Goal: Task Accomplishment & Management: Use online tool/utility

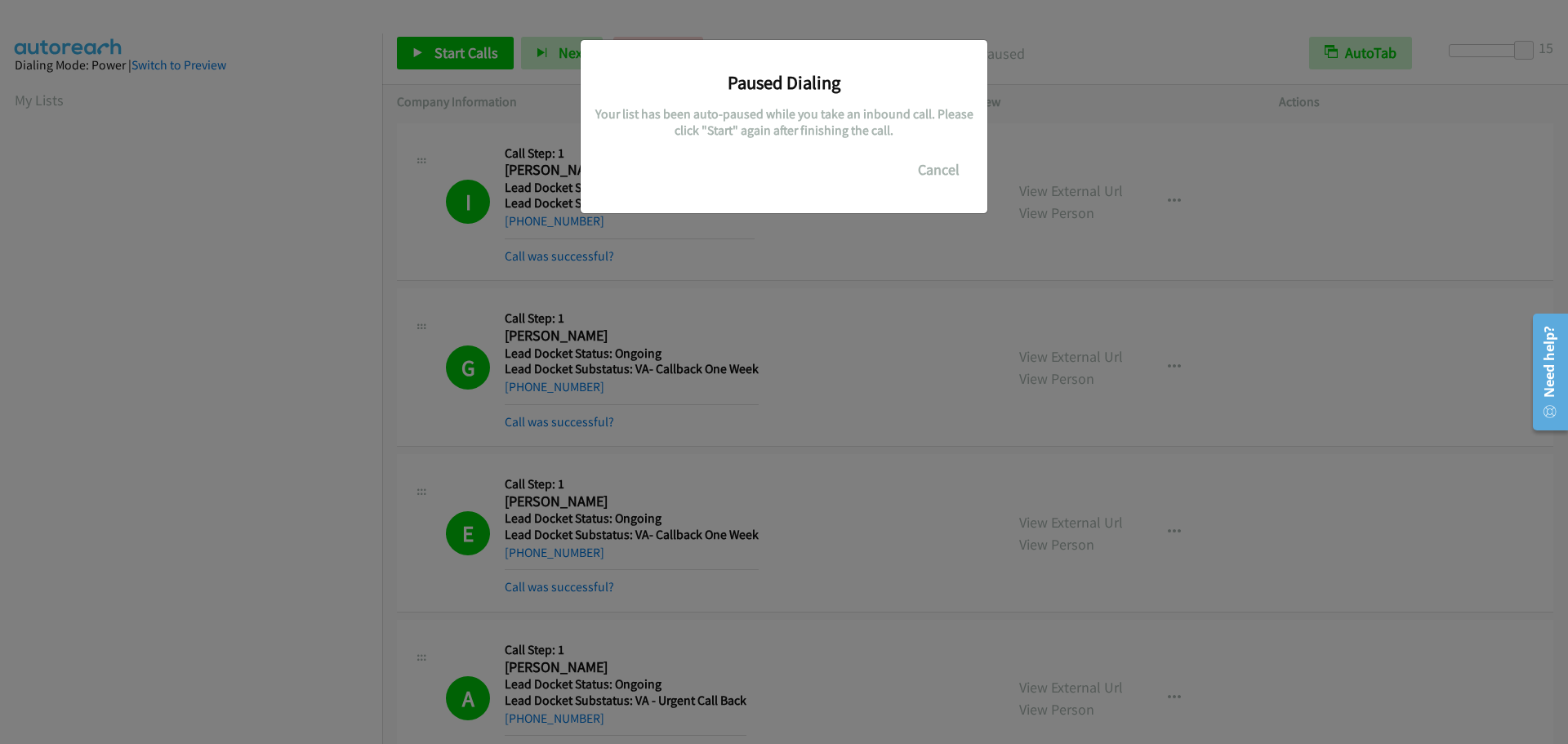
scroll to position [172, 0]
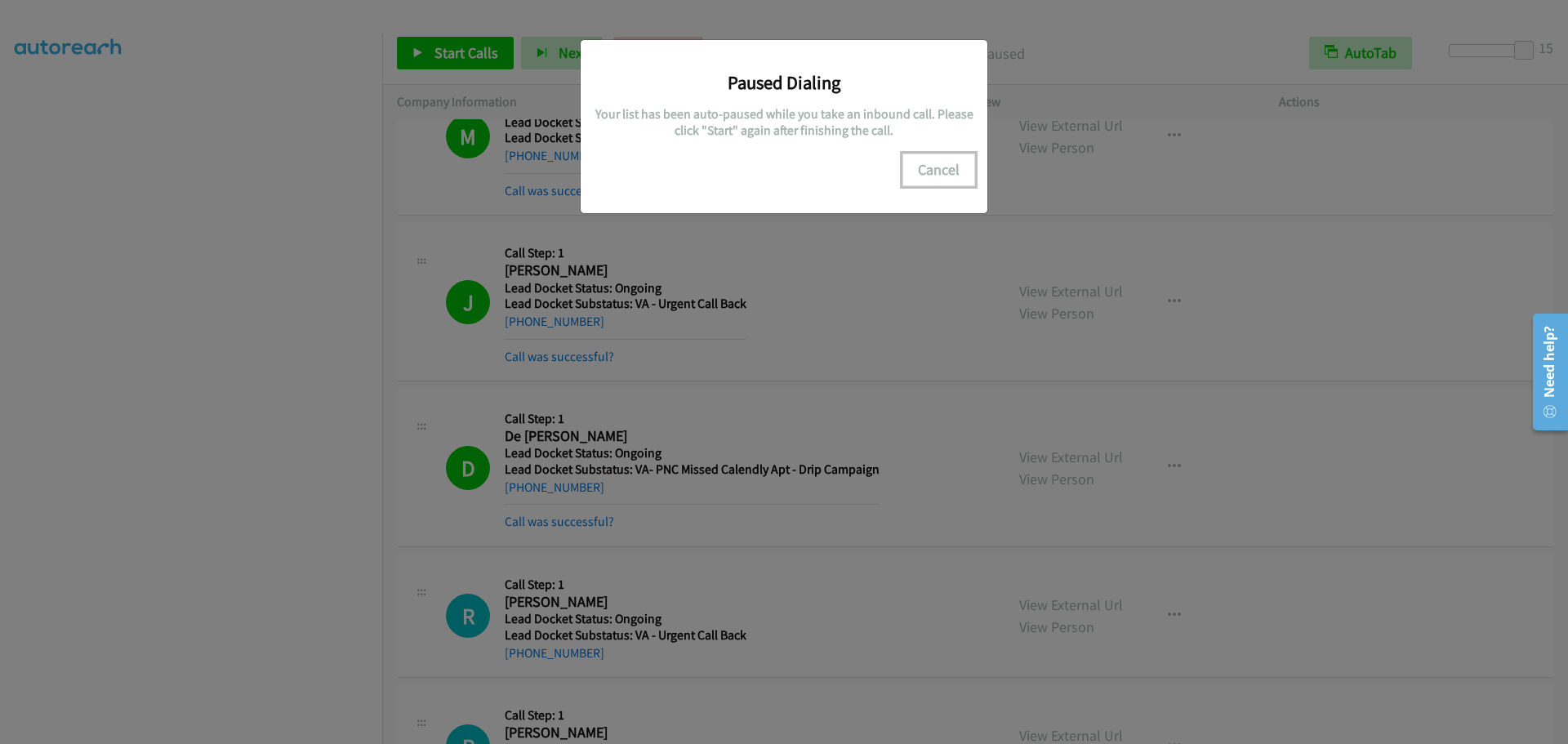
click at [938, 167] on button "Cancel" at bounding box center [938, 170] width 72 height 33
click at [931, 171] on button "Cancel" at bounding box center [938, 170] width 72 height 33
click at [946, 177] on button "Cancel" at bounding box center [938, 170] width 72 height 33
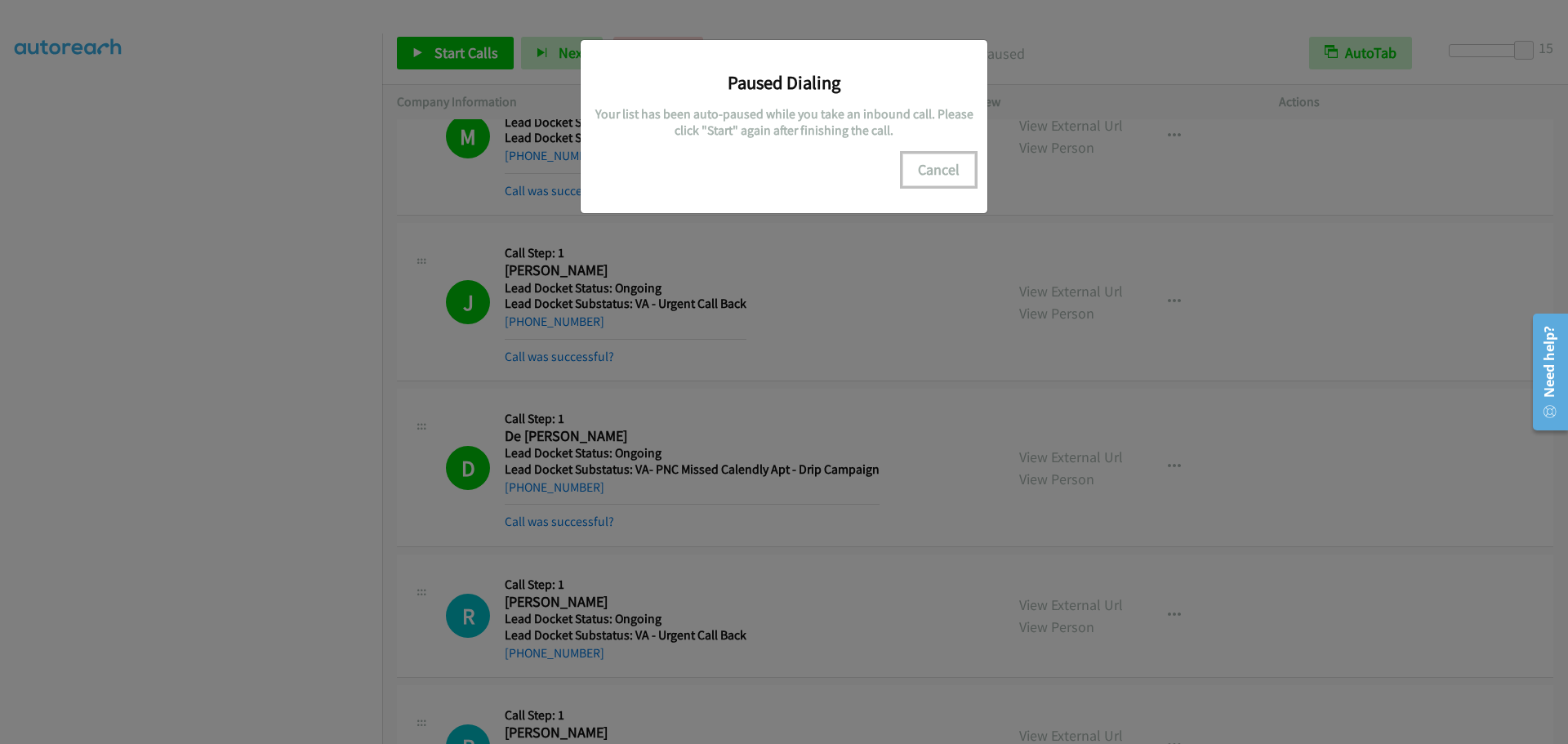
click at [920, 166] on button "Cancel" at bounding box center [938, 170] width 72 height 33
click at [935, 156] on button "Cancel" at bounding box center [938, 170] width 72 height 33
click at [938, 161] on button "Cancel" at bounding box center [938, 170] width 72 height 33
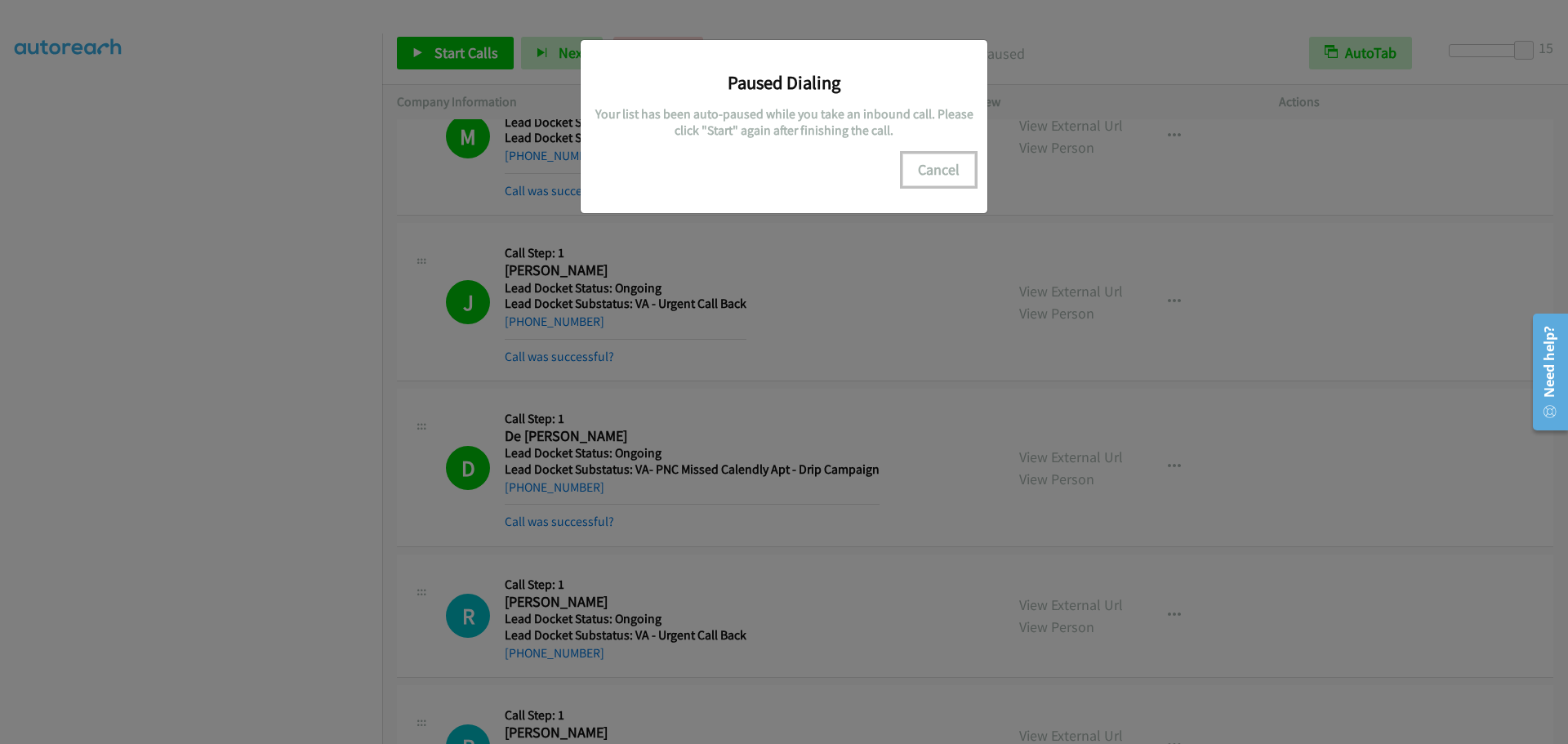
click at [945, 166] on button "Cancel" at bounding box center [938, 170] width 72 height 33
click at [946, 170] on button "Cancel" at bounding box center [938, 170] width 72 height 33
click at [947, 172] on button "Cancel" at bounding box center [938, 170] width 72 height 33
click at [947, 173] on button "Cancel" at bounding box center [938, 170] width 72 height 33
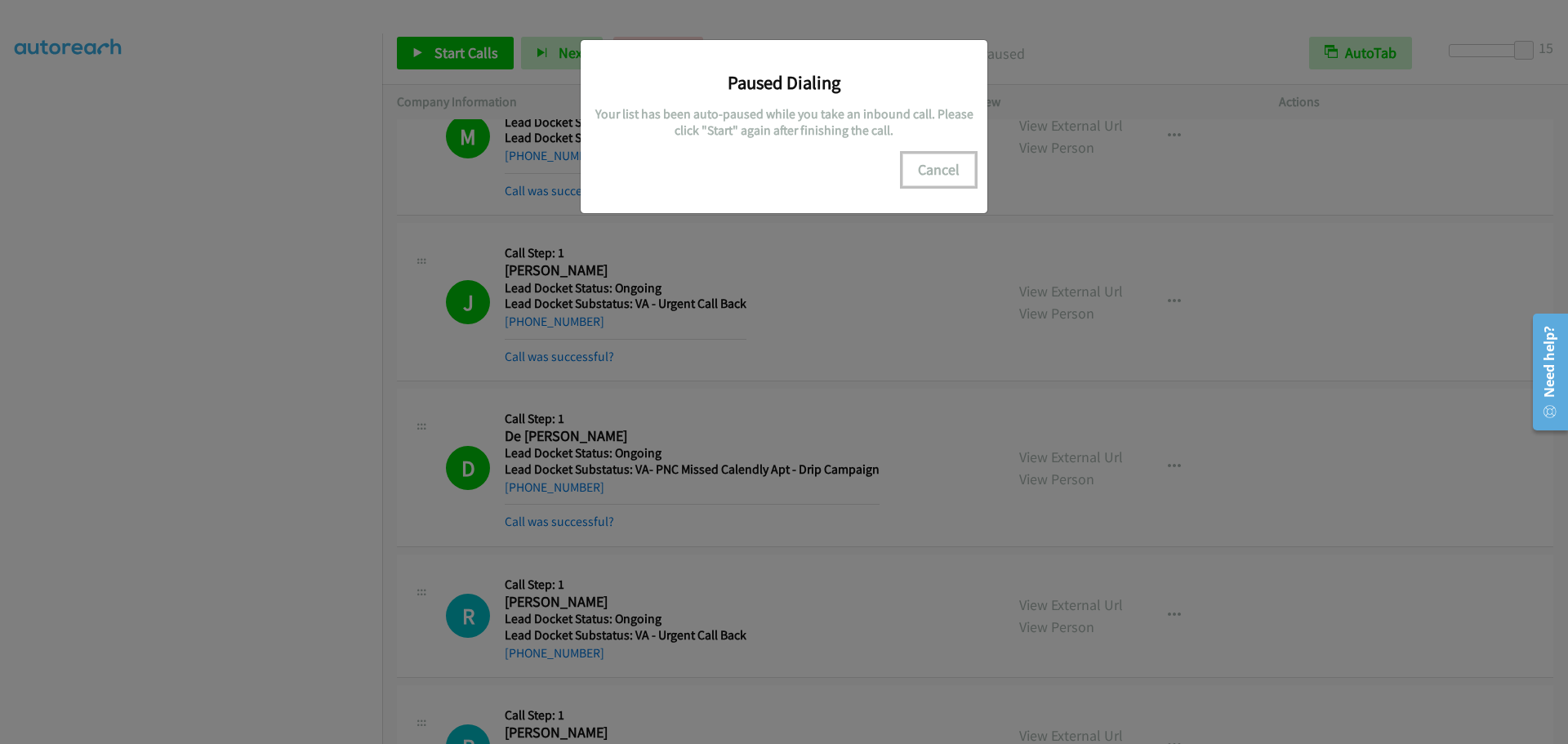
click at [947, 173] on button "Cancel" at bounding box center [938, 170] width 72 height 33
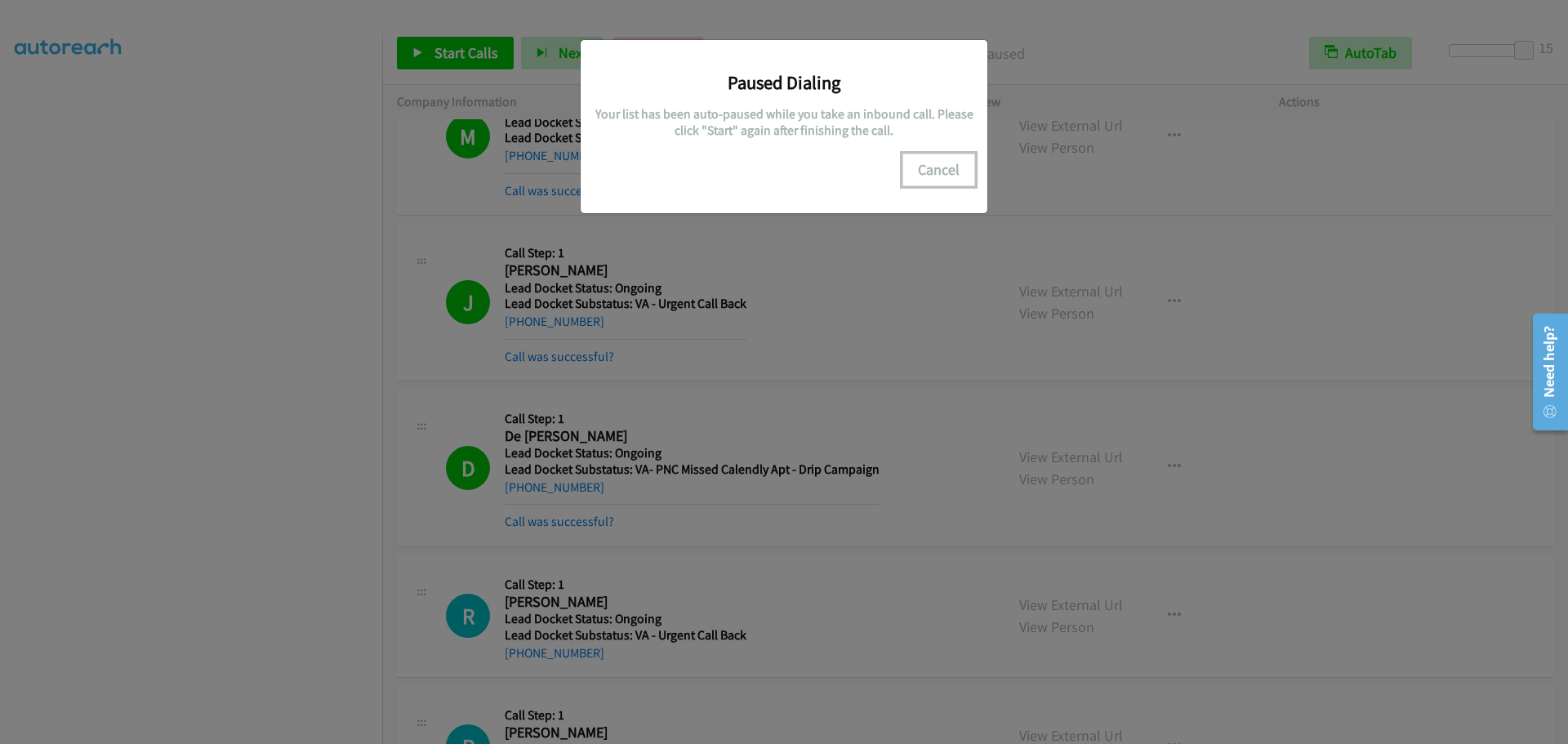
click at [947, 173] on button "Cancel" at bounding box center [938, 170] width 72 height 33
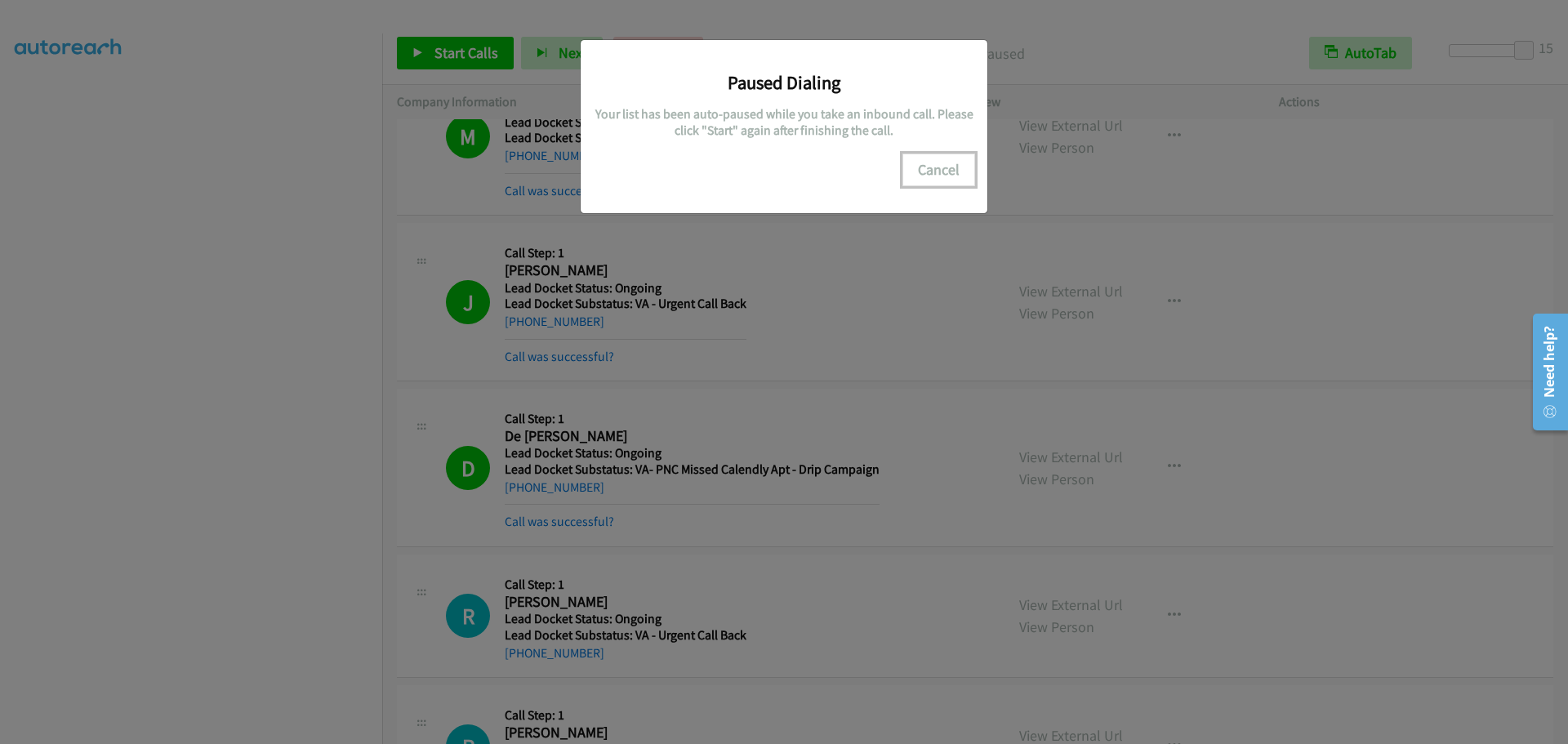
click at [947, 173] on button "Cancel" at bounding box center [938, 170] width 72 height 33
click at [575, 454] on div "Paused Dialing Your list has been auto-paused while you take an inbound call. P…" at bounding box center [784, 379] width 1568 height 729
click at [952, 183] on button "Cancel" at bounding box center [938, 170] width 72 height 33
click at [927, 191] on div "Paused Dialing Your list has been auto-paused while you take an inbound call. P…" at bounding box center [784, 126] width 407 height 173
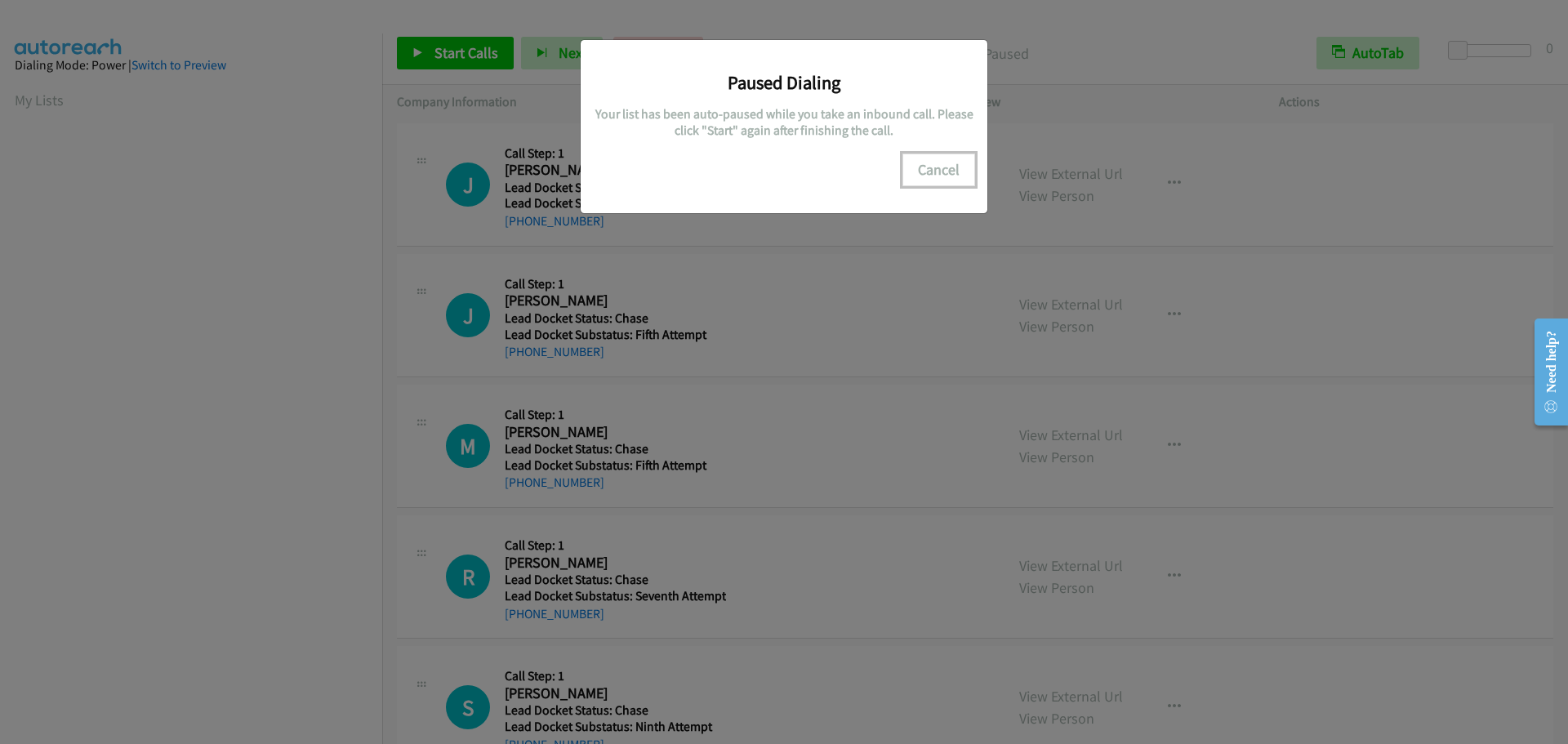
click at [931, 174] on button "Cancel" at bounding box center [938, 170] width 72 height 33
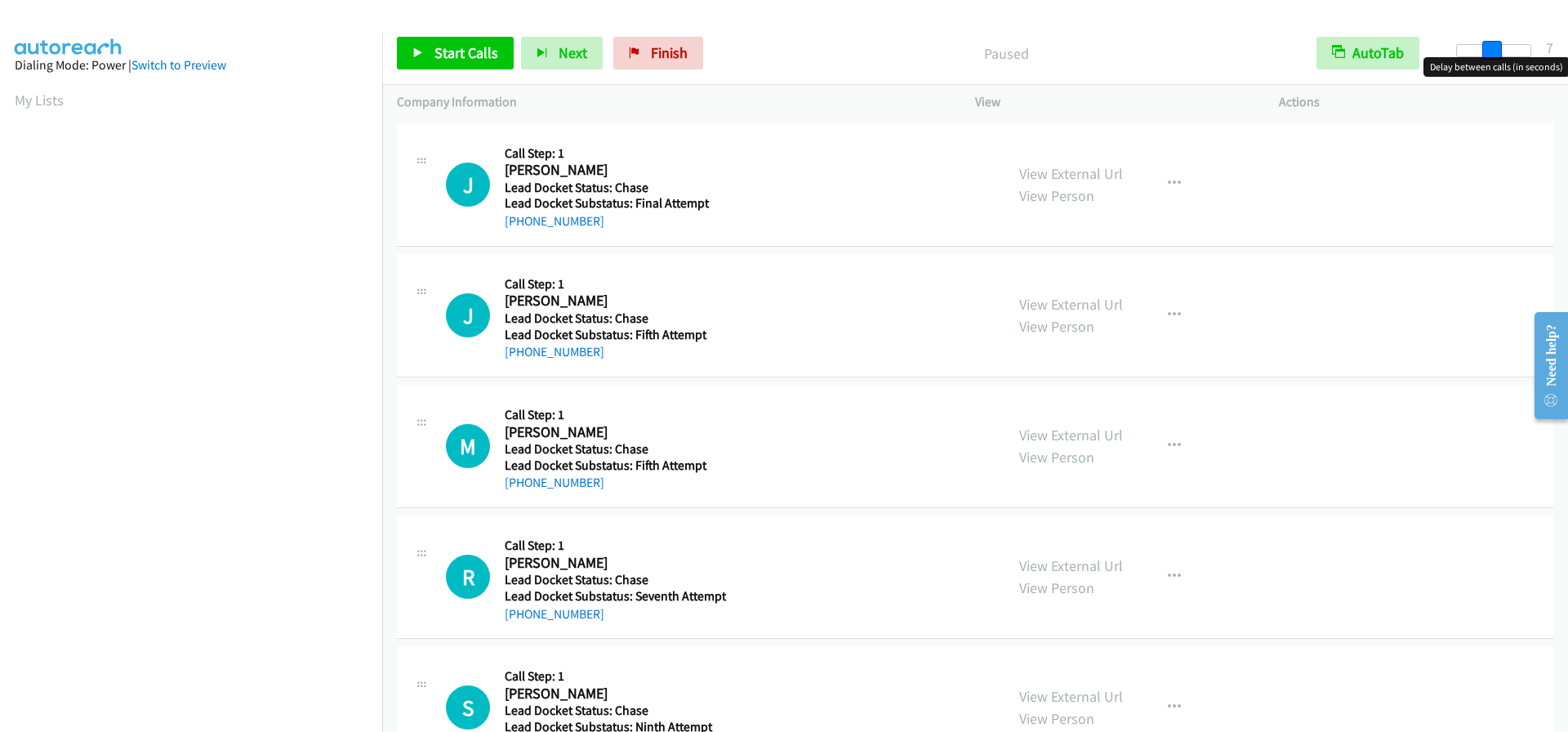
drag, startPoint x: 1469, startPoint y: 57, endPoint x: 1489, endPoint y: 55, distance: 20.1
click at [1489, 55] on div at bounding box center [1494, 50] width 75 height 13
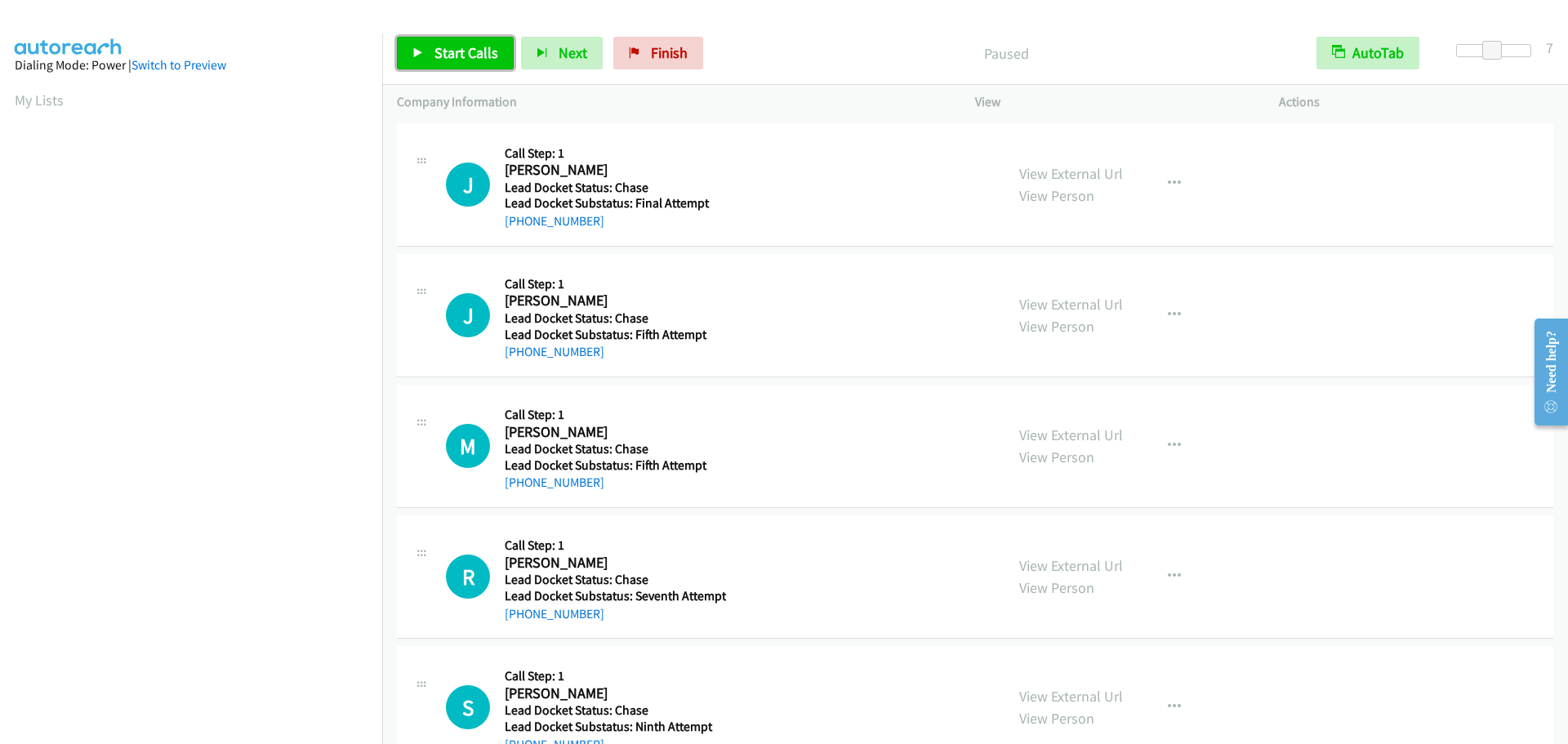
click at [443, 53] on span "Start Calls" at bounding box center [466, 52] width 64 height 19
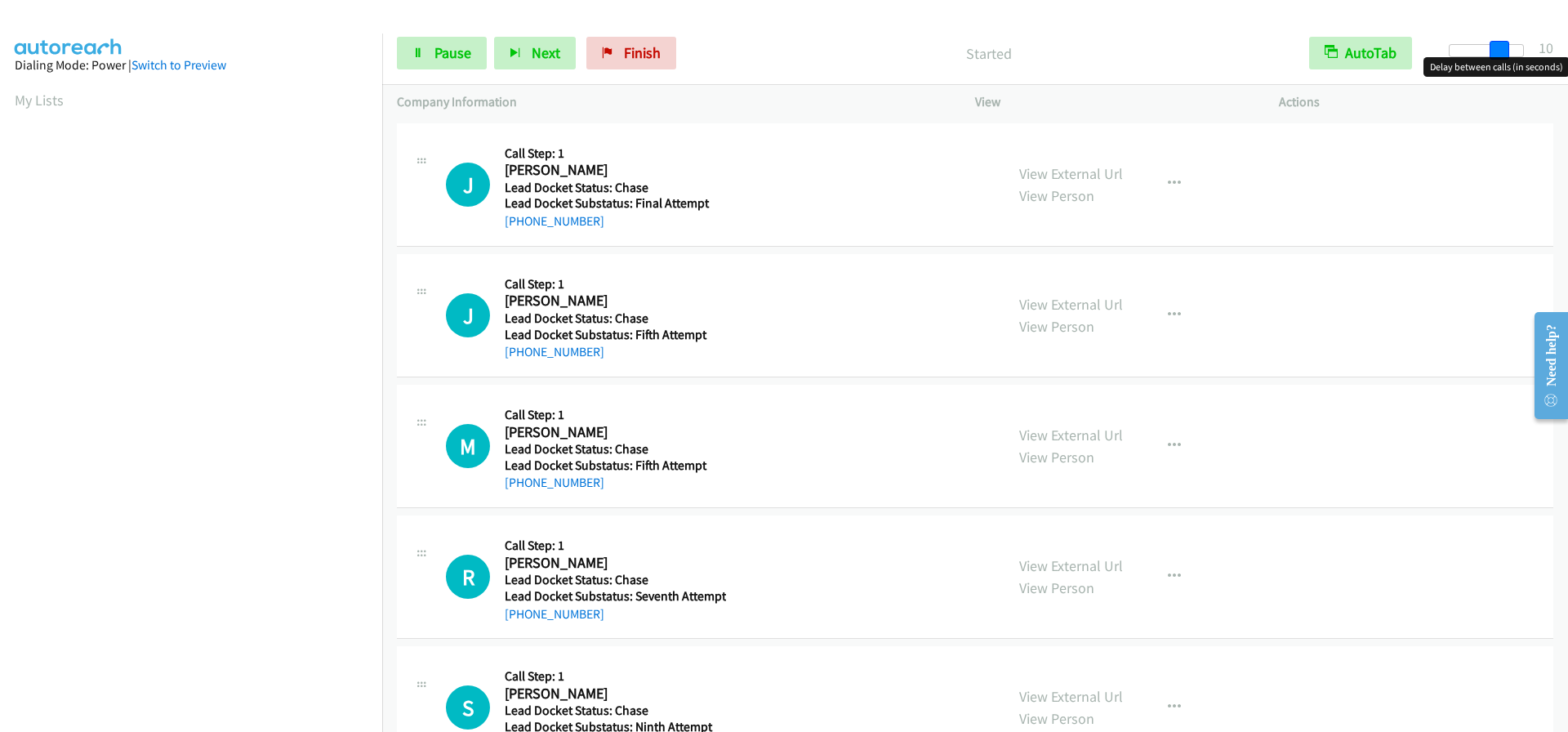
drag, startPoint x: 1499, startPoint y: 56, endPoint x: 1513, endPoint y: 56, distance: 14.0
click at [1513, 56] on div at bounding box center [1486, 50] width 75 height 13
drag, startPoint x: 1459, startPoint y: 57, endPoint x: 1514, endPoint y: 51, distance: 55.3
click at [1514, 51] on span at bounding box center [1504, 50] width 19 height 19
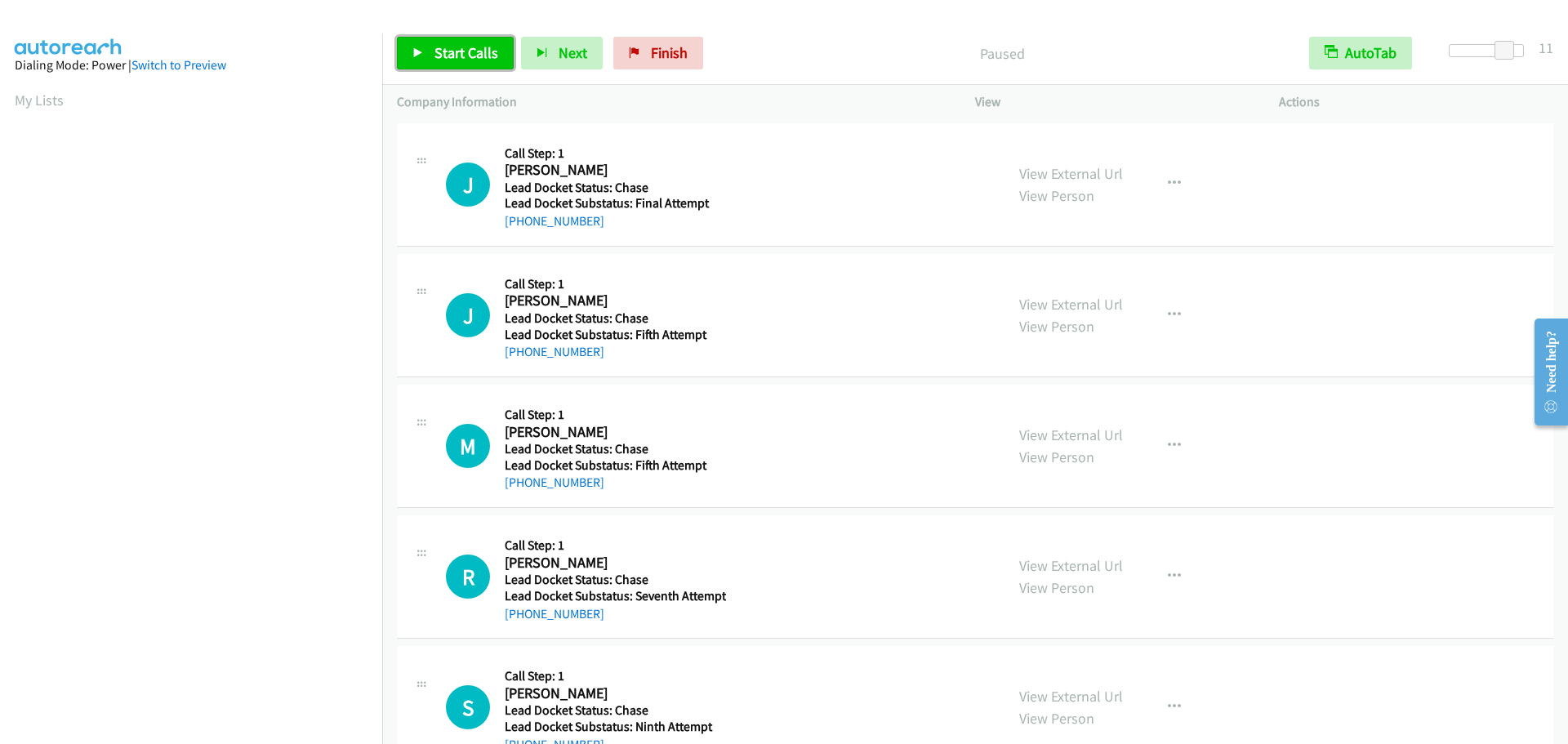
click at [448, 52] on span "Start Calls" at bounding box center [466, 52] width 64 height 19
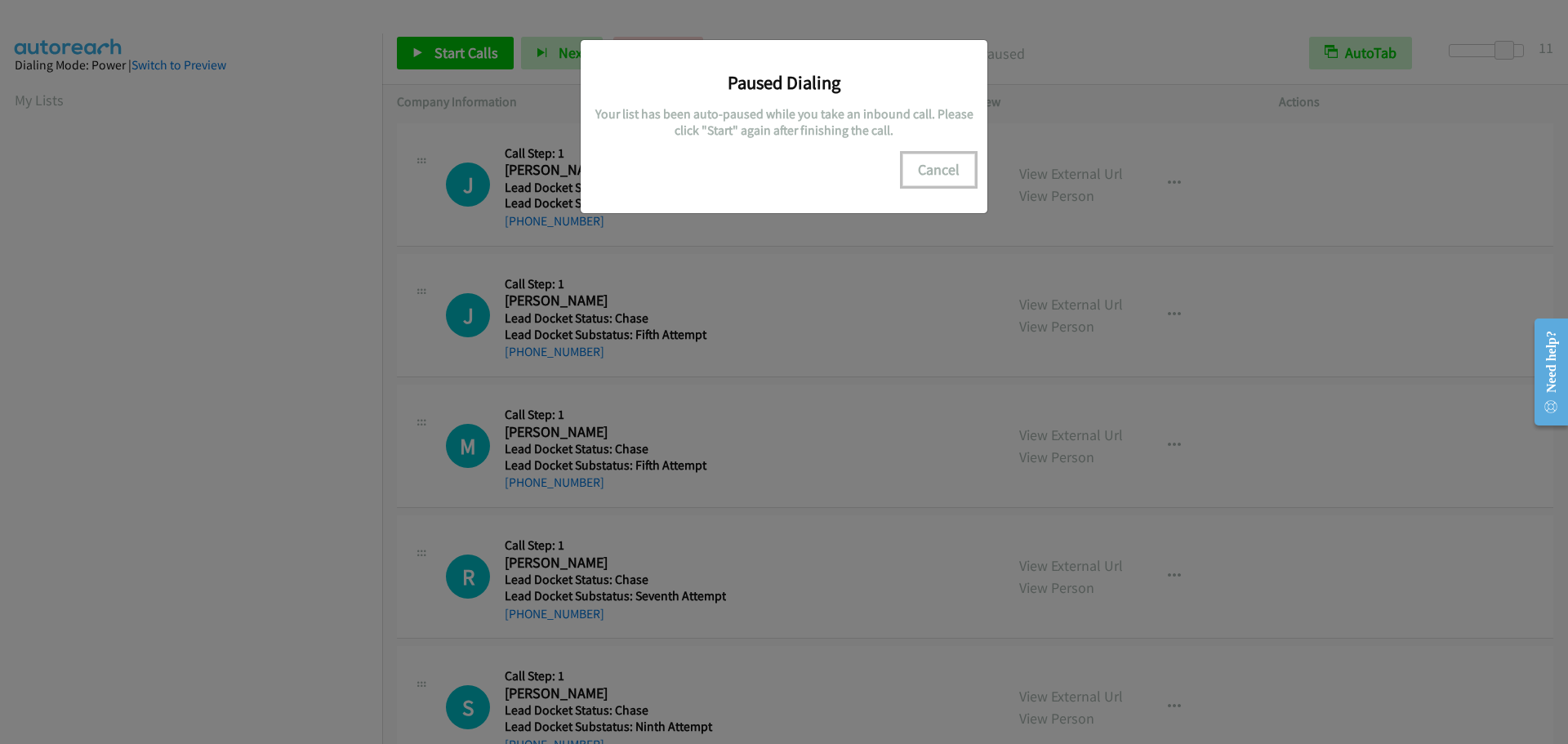
click at [945, 174] on button "Cancel" at bounding box center [938, 170] width 72 height 33
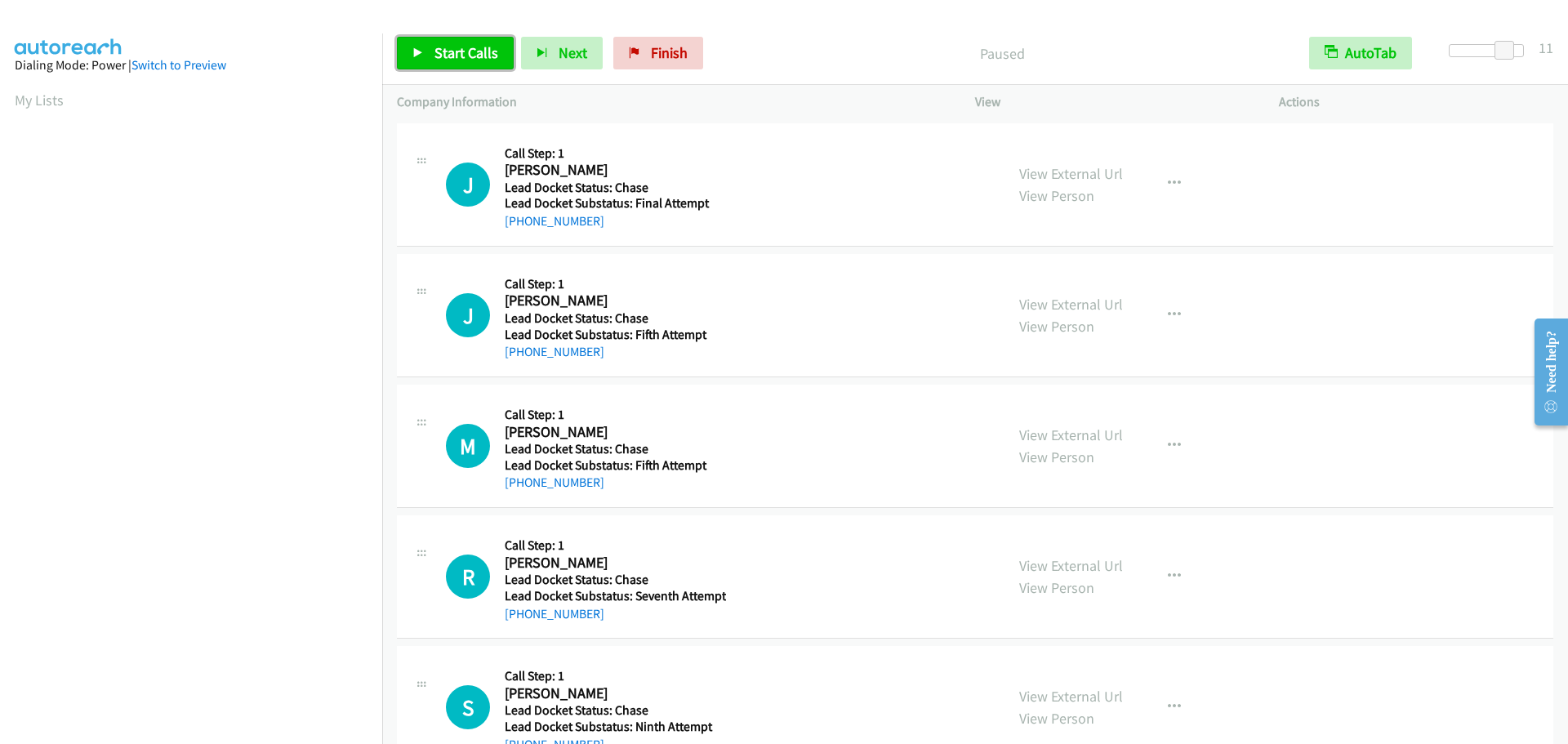
click at [454, 60] on span "Start Calls" at bounding box center [466, 52] width 64 height 19
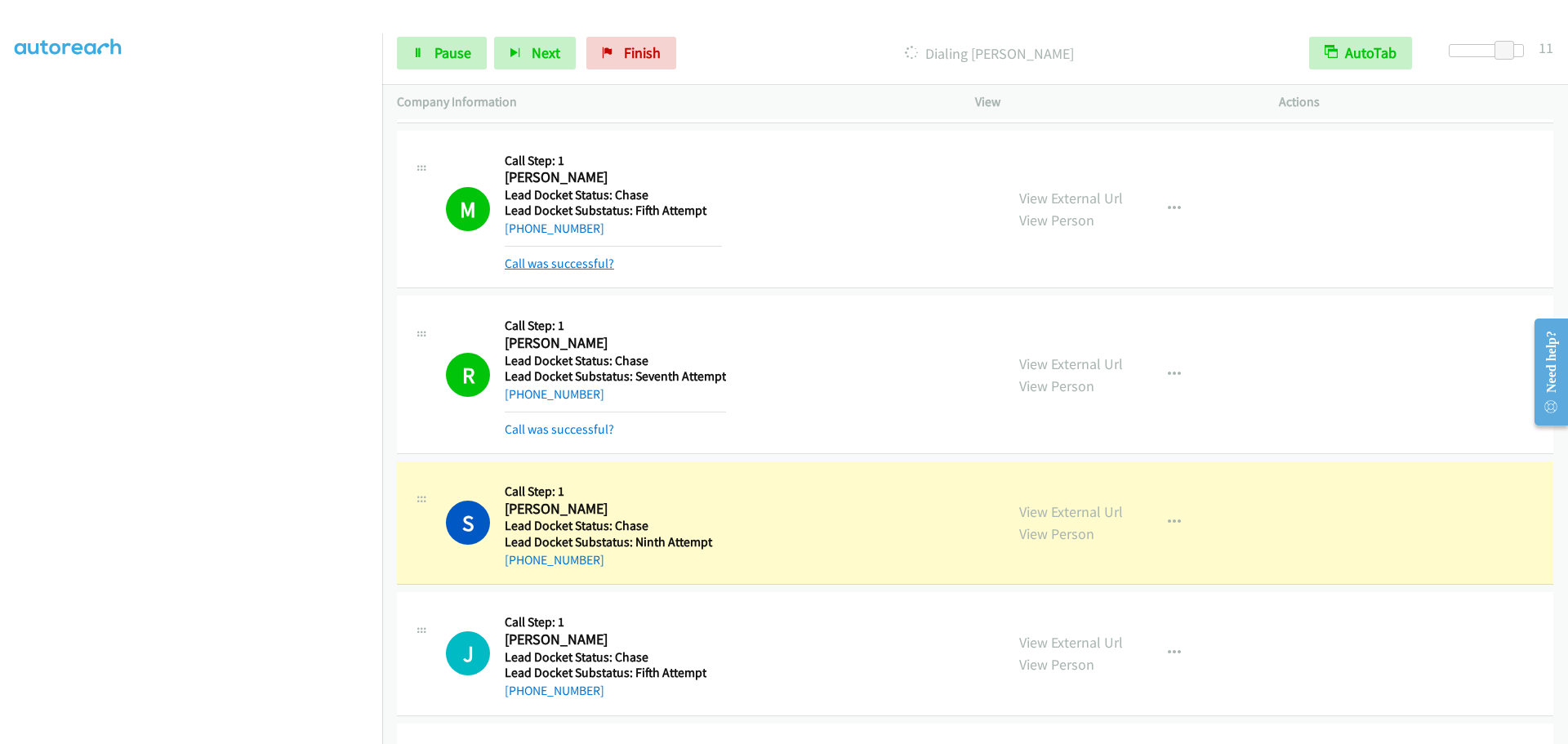
scroll to position [490, 0]
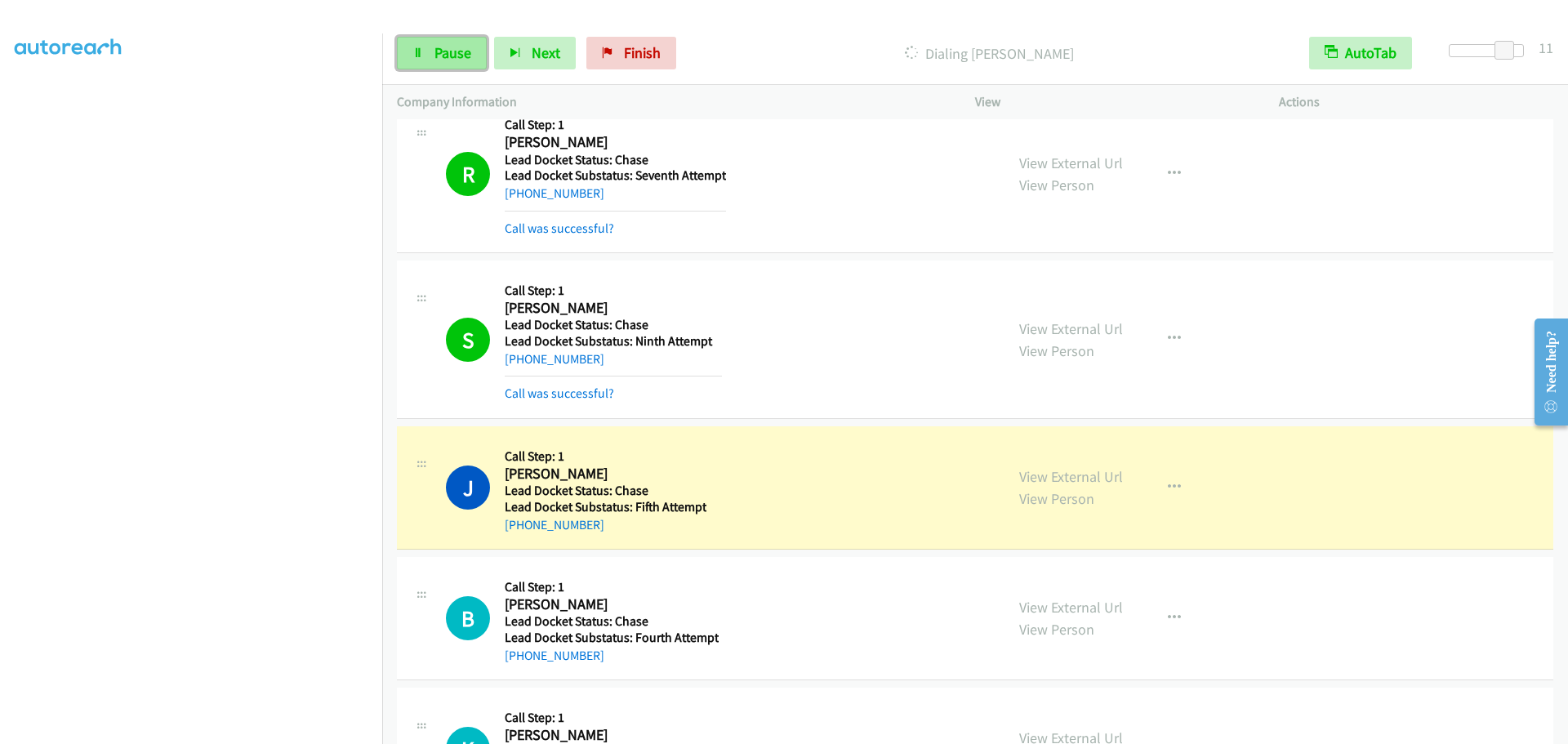
click at [435, 63] on link "Pause" at bounding box center [442, 53] width 90 height 33
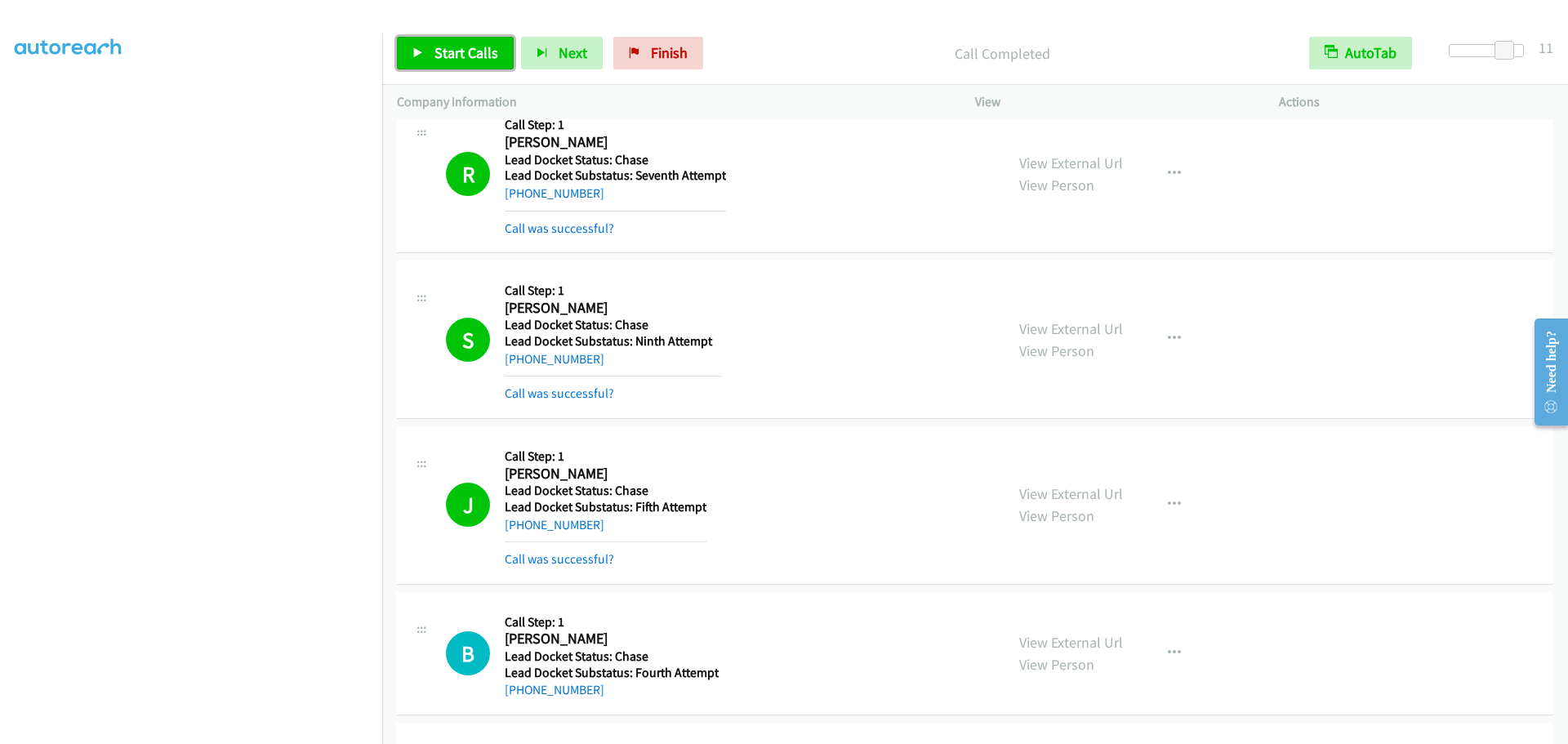
click at [455, 57] on span "Start Calls" at bounding box center [466, 52] width 64 height 19
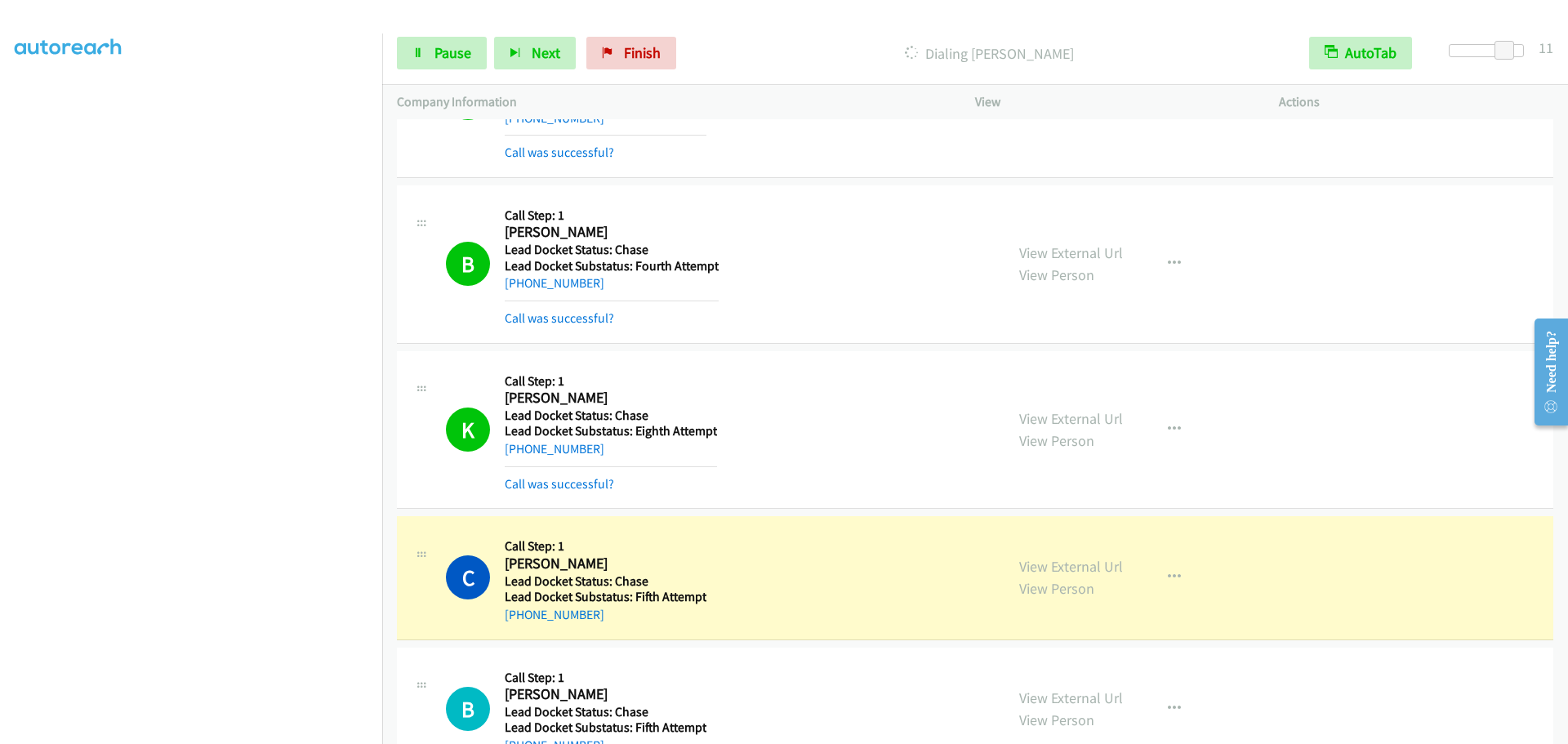
scroll to position [635, 0]
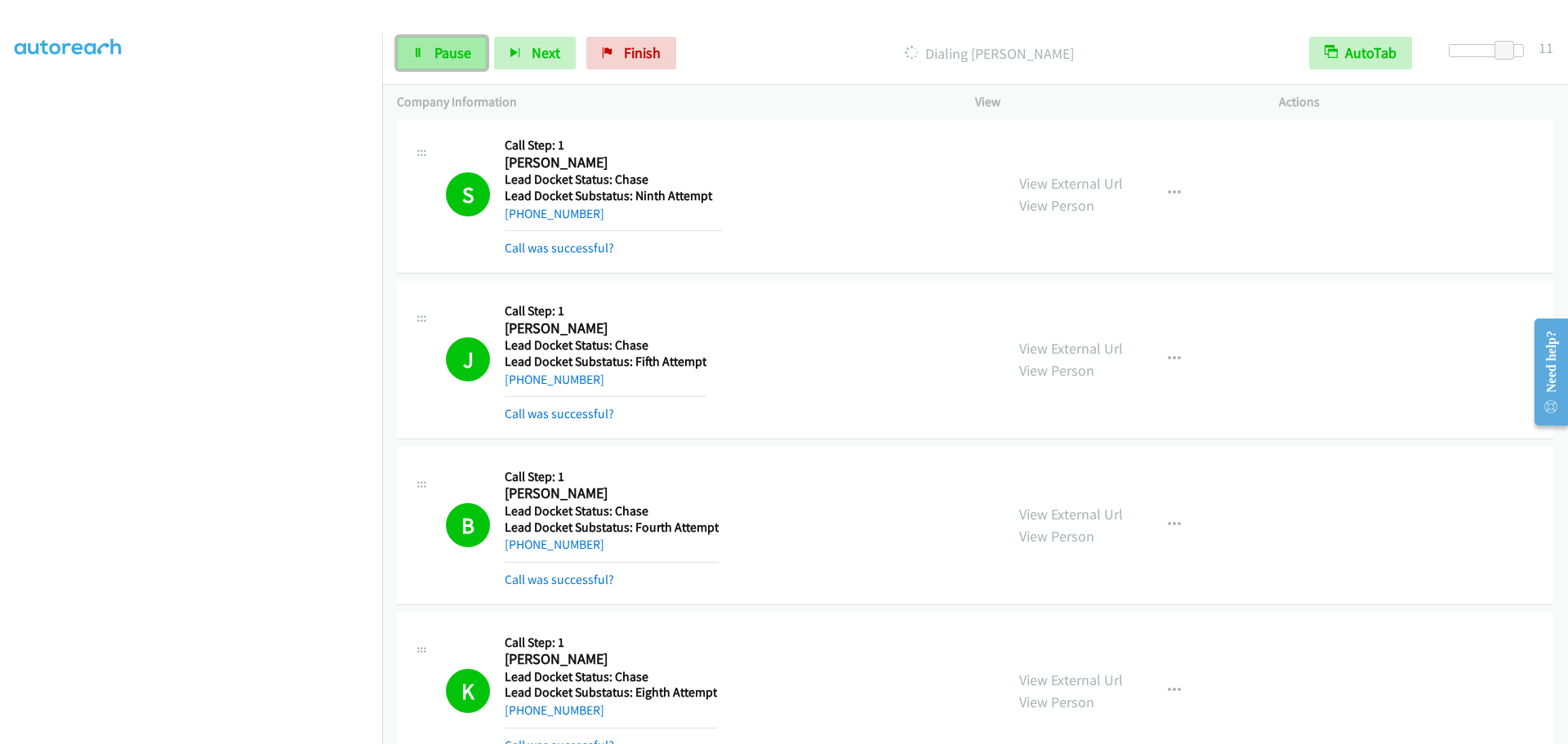
click at [460, 49] on span "Pause" at bounding box center [453, 52] width 37 height 19
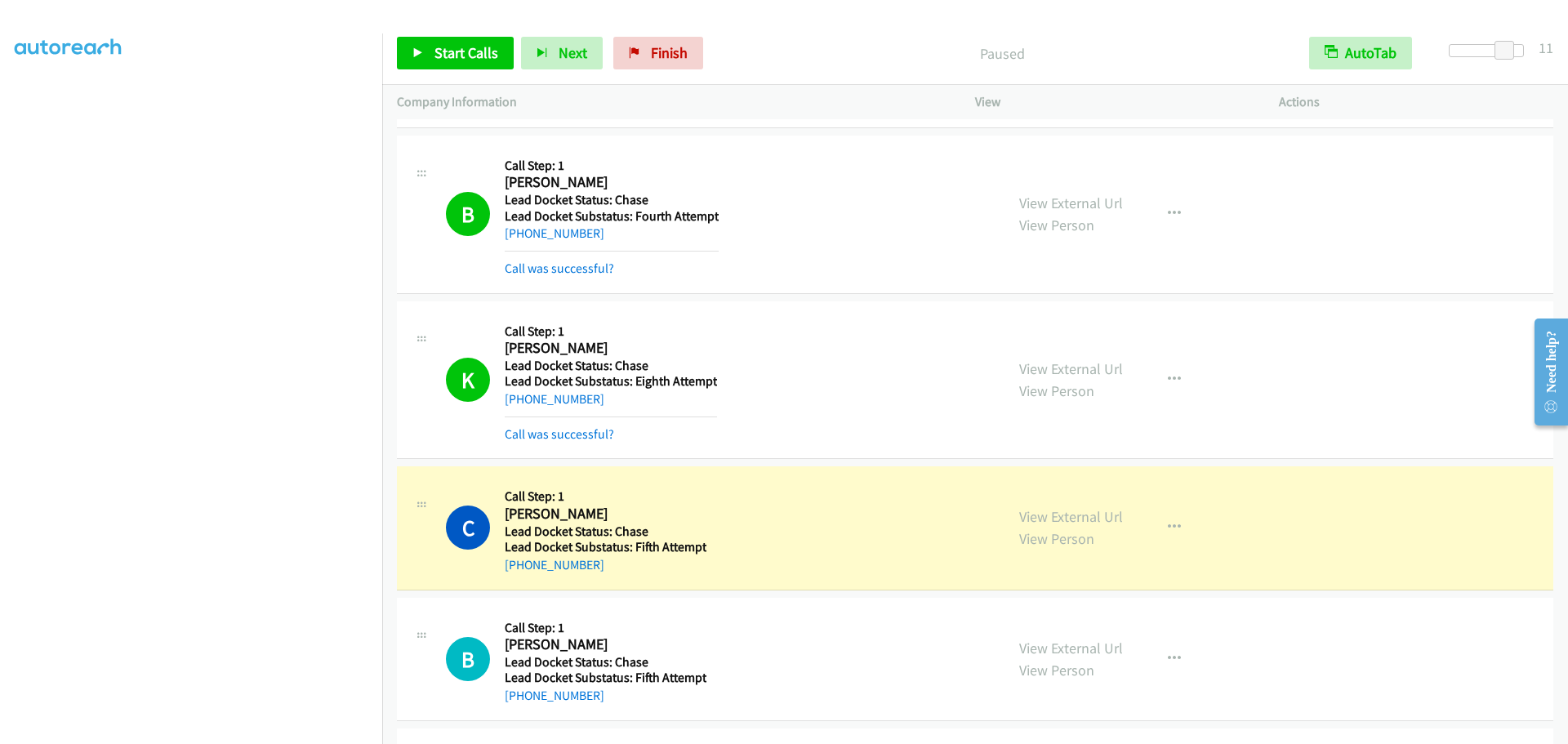
scroll to position [1078, 0]
